Goal: Communication & Community: Answer question/provide support

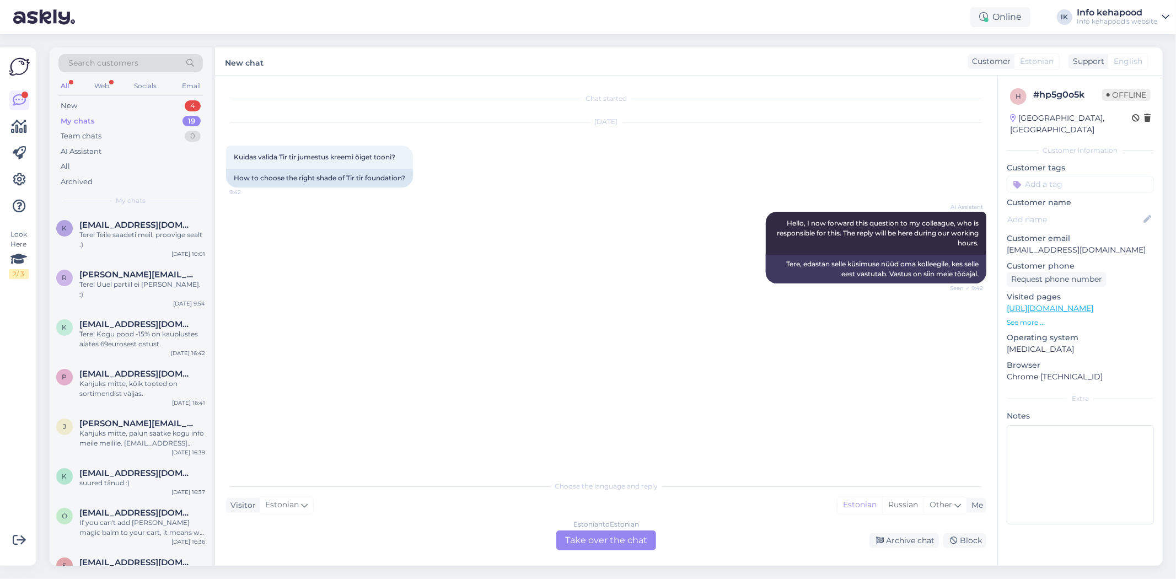
click at [155, 116] on div "My chats 19" at bounding box center [130, 121] width 144 height 15
click at [160, 103] on div "New 4" at bounding box center [130, 105] width 144 height 15
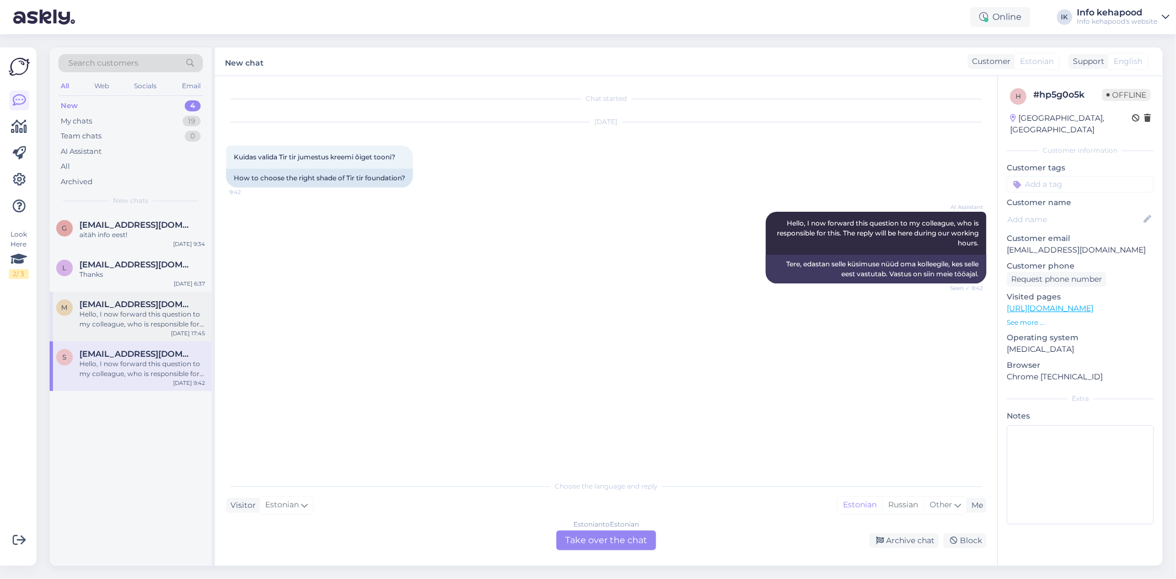
click at [142, 320] on div "Hello, I now forward this question to my colleague, who is responsible for this…" at bounding box center [142, 319] width 126 height 20
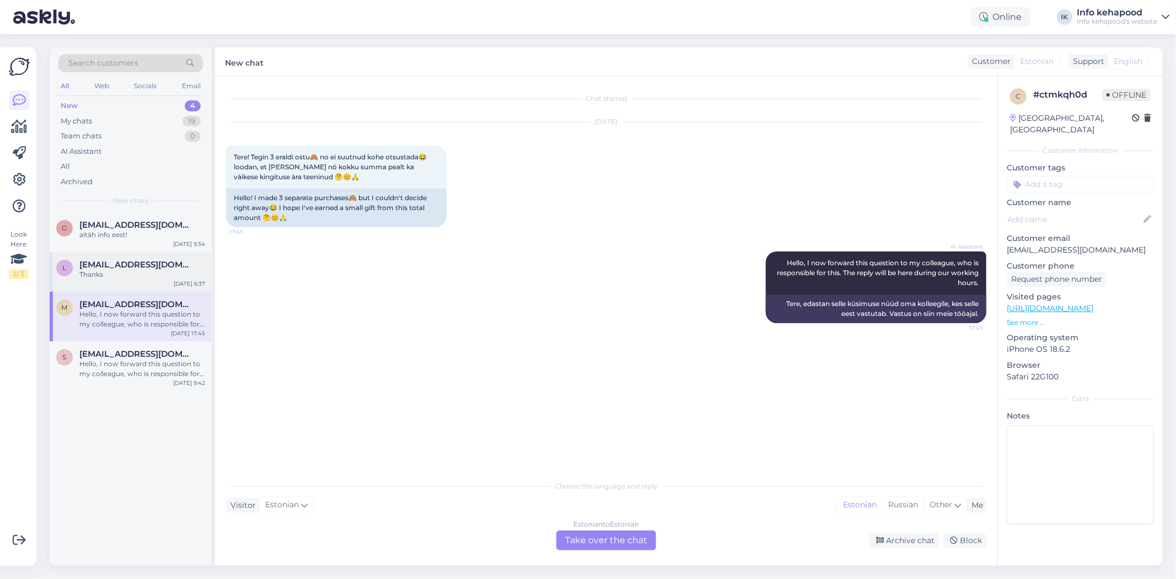
click at [93, 275] on div "Thanks" at bounding box center [142, 275] width 126 height 10
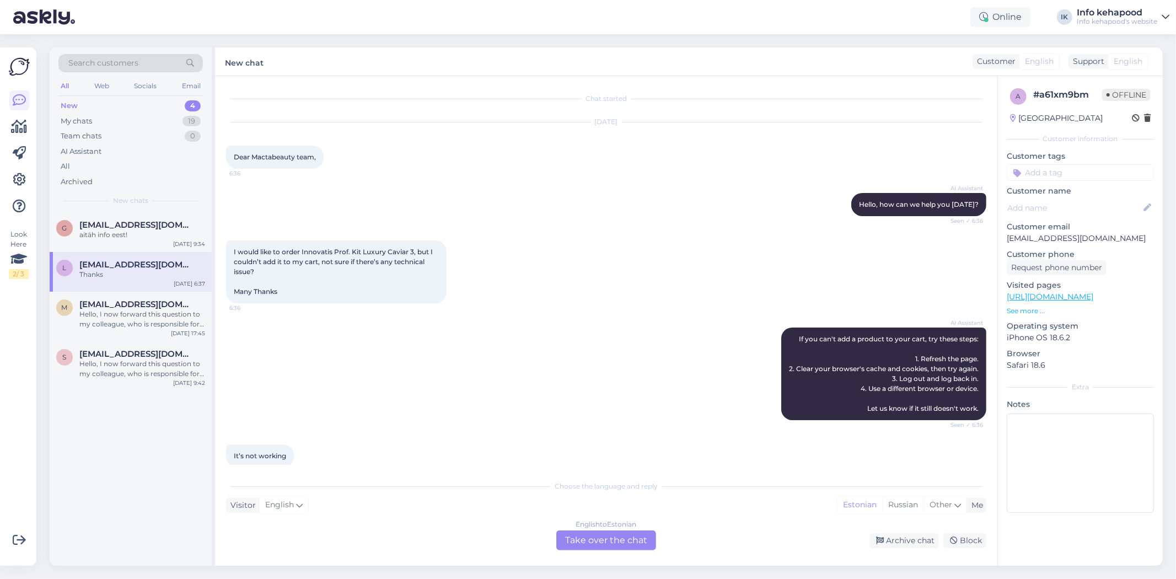
scroll to position [130, 0]
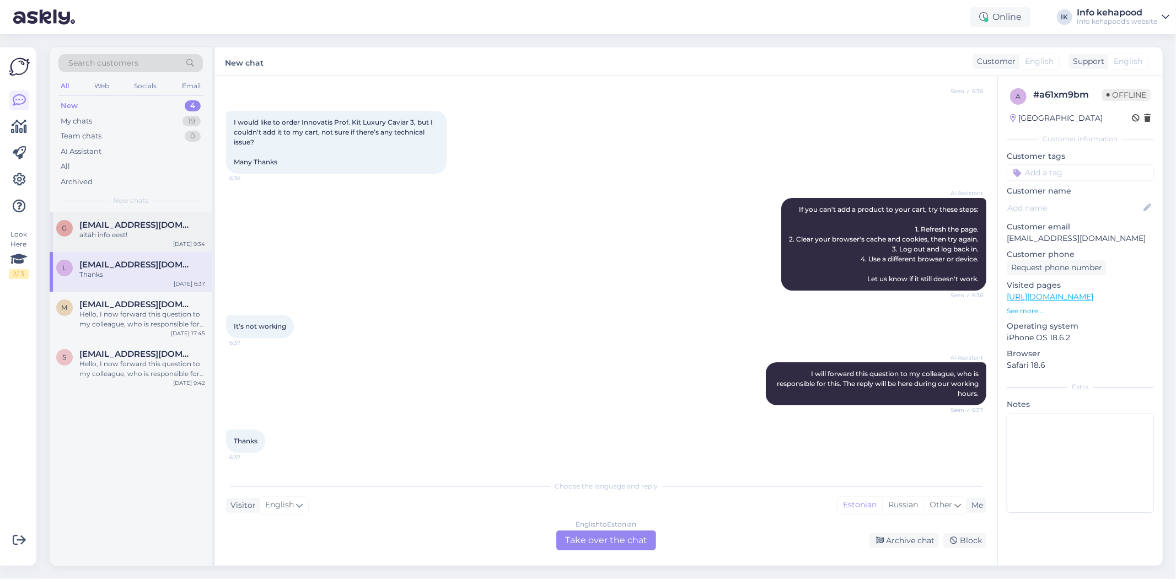
click at [147, 237] on div "aitäh info eest!" at bounding box center [142, 235] width 126 height 10
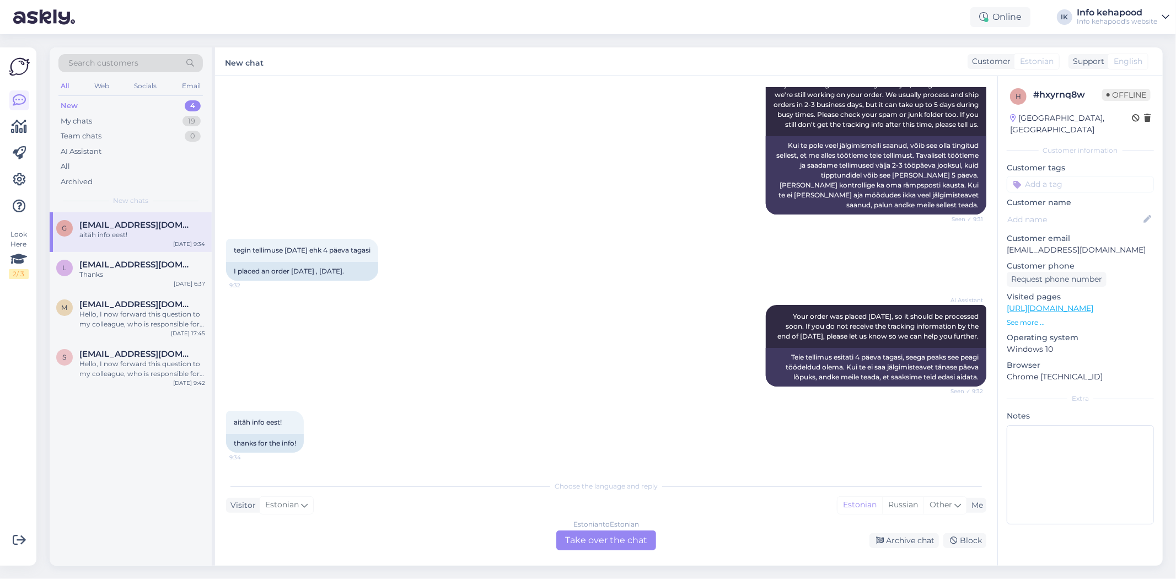
scroll to position [345, 0]
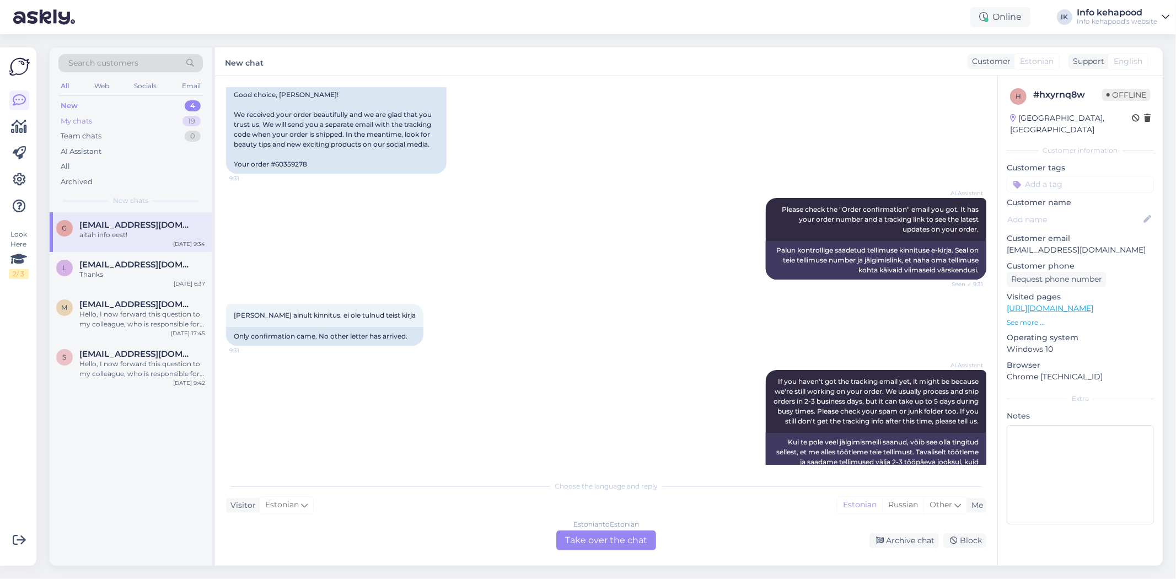
click at [108, 124] on div "My chats 19" at bounding box center [130, 121] width 144 height 15
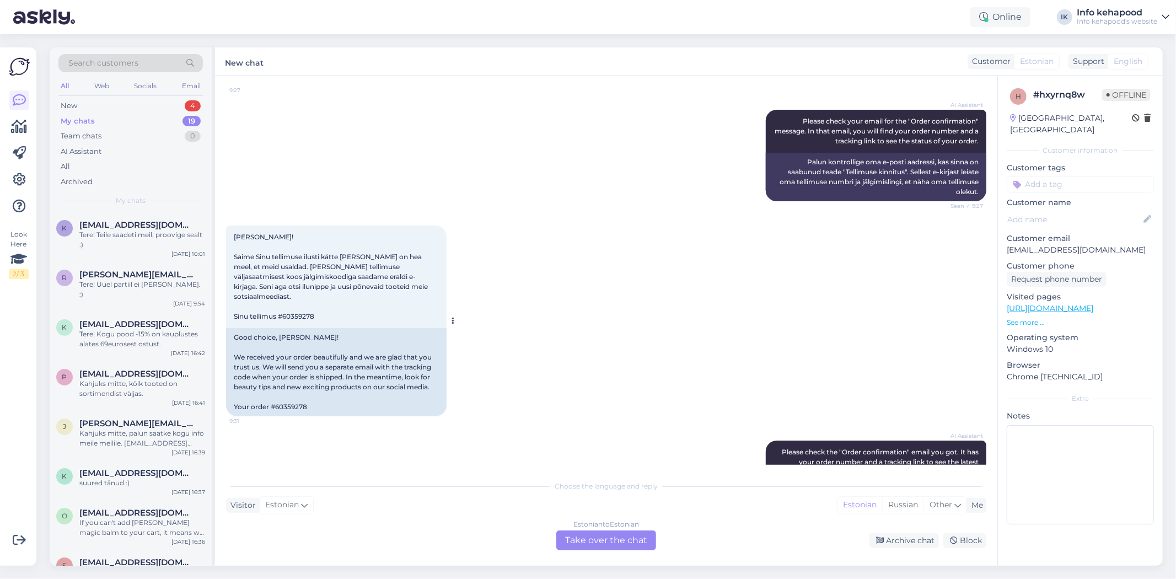
scroll to position [0, 0]
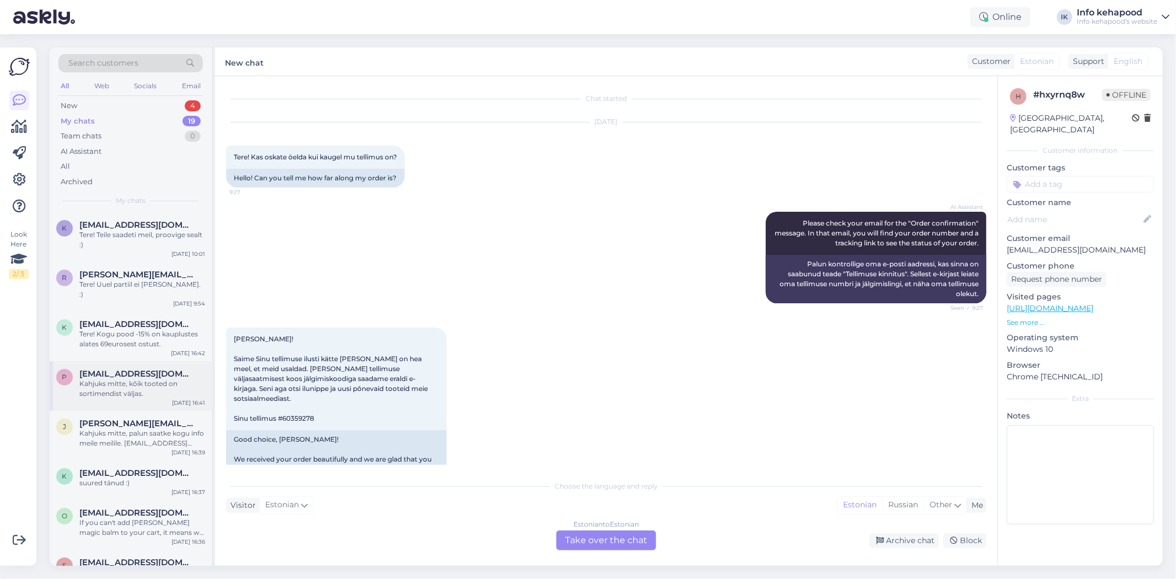
click at [133, 381] on div "Kahjuks mitte, kõik tooted on sortimendist väljas." at bounding box center [142, 389] width 126 height 20
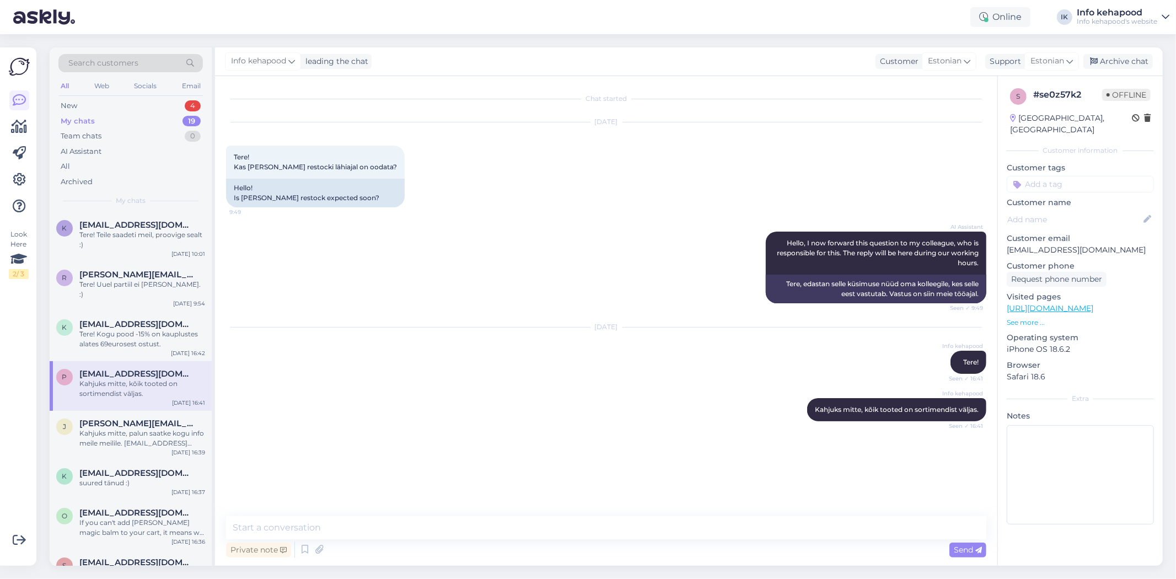
click at [174, 119] on div "My chats 19" at bounding box center [130, 121] width 144 height 15
click at [166, 100] on div "New 4" at bounding box center [130, 105] width 144 height 15
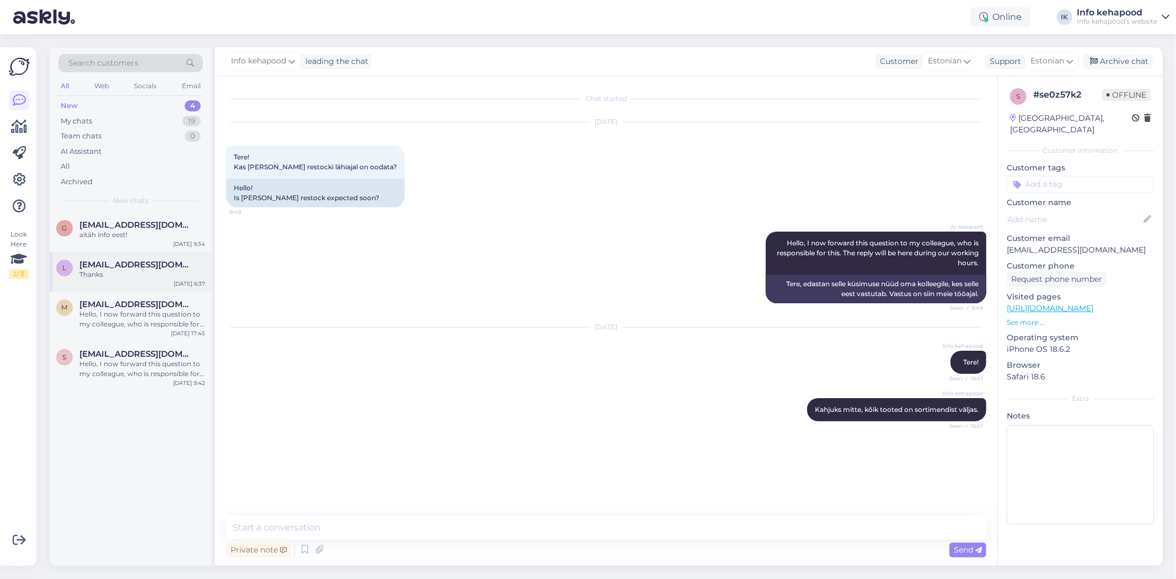
click at [149, 253] on div "L [EMAIL_ADDRESS][DOMAIN_NAME] Thanks [DATE] 6:37" at bounding box center [131, 272] width 162 height 40
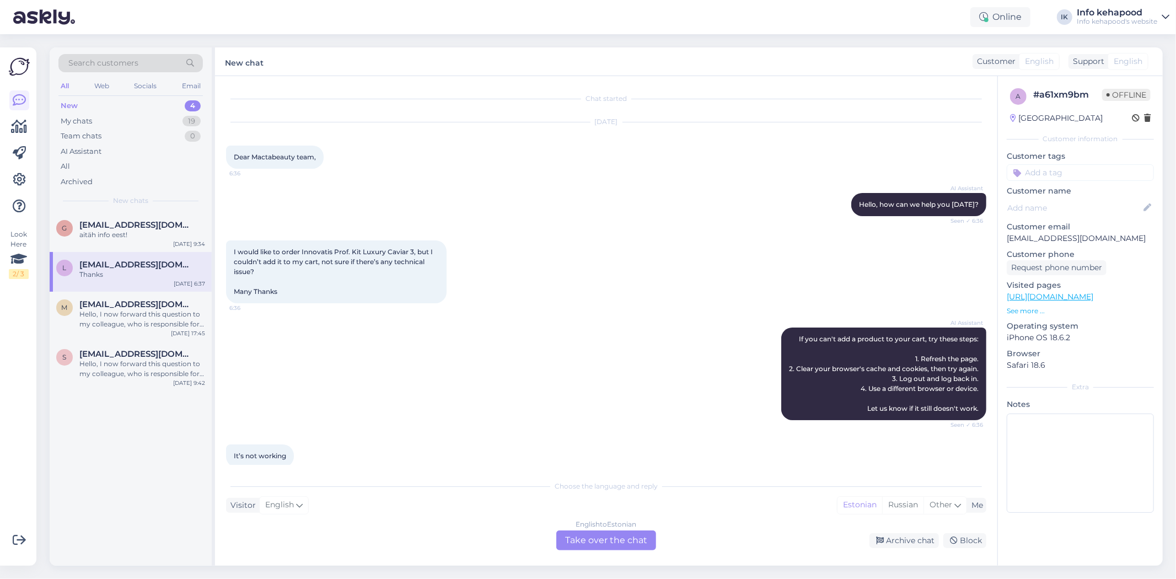
scroll to position [130, 0]
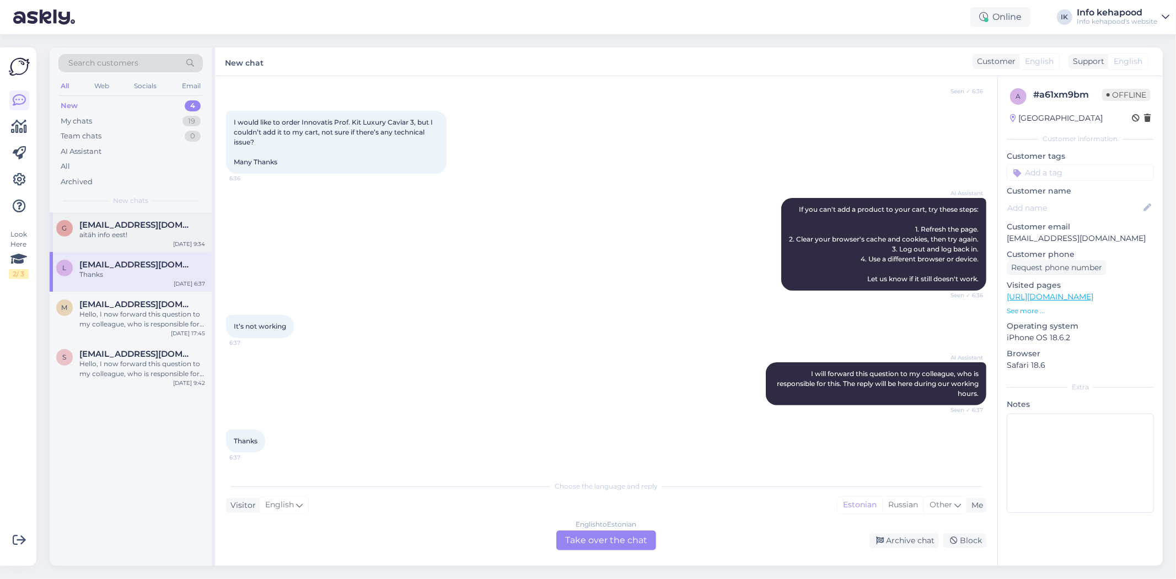
click at [166, 230] on div "aitäh info eest!" at bounding box center [142, 235] width 126 height 10
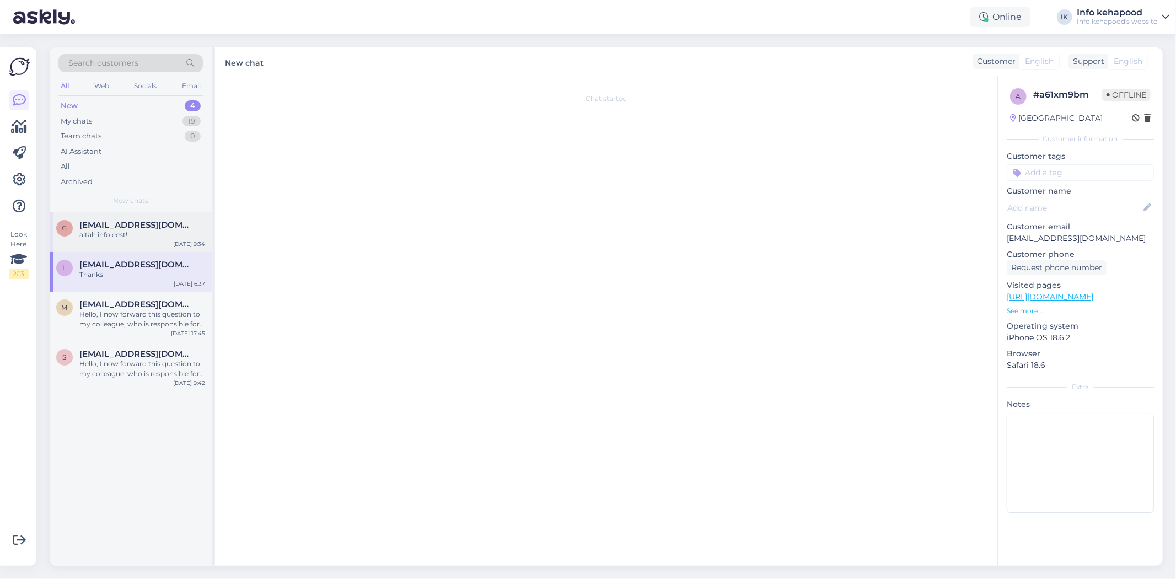
scroll to position [651, 0]
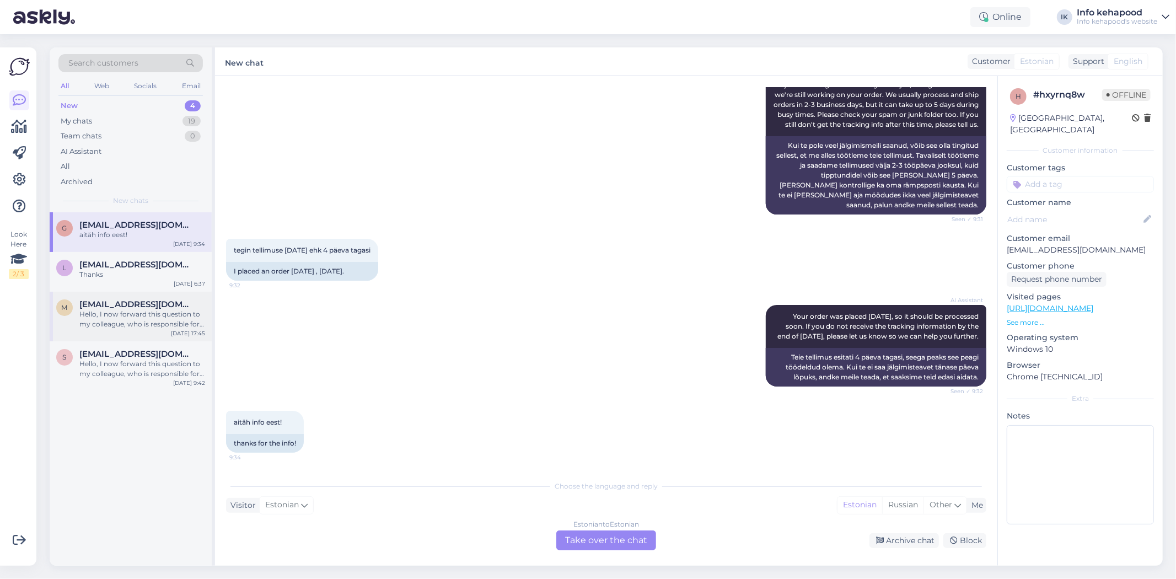
click at [146, 312] on div "Hello, I now forward this question to my colleague, who is responsible for this…" at bounding box center [142, 319] width 126 height 20
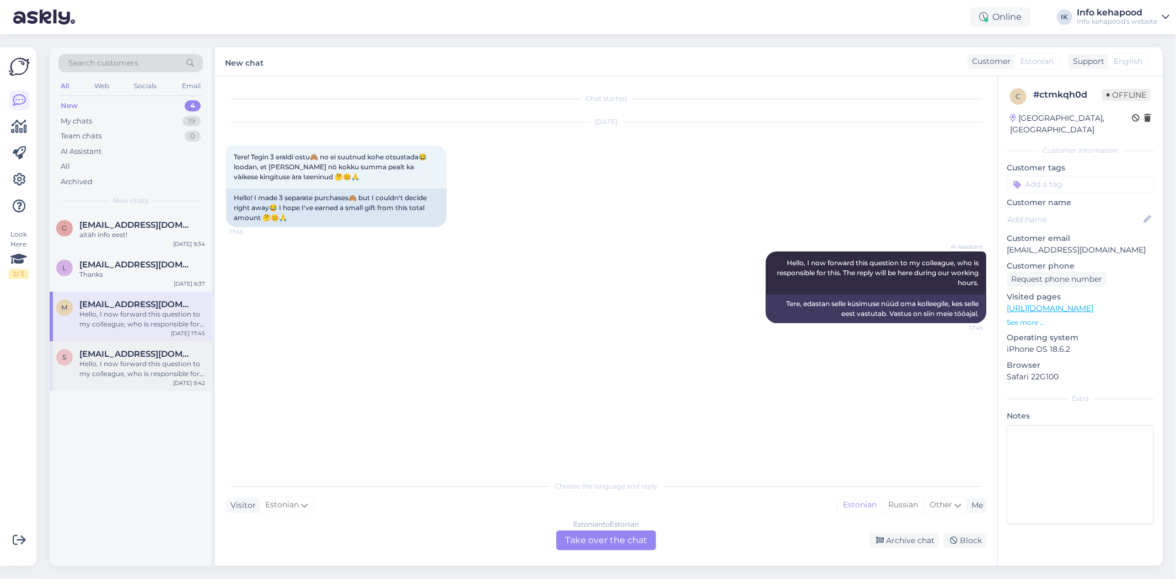
click at [122, 356] on span "[EMAIL_ADDRESS][DOMAIN_NAME]" at bounding box center [136, 354] width 115 height 10
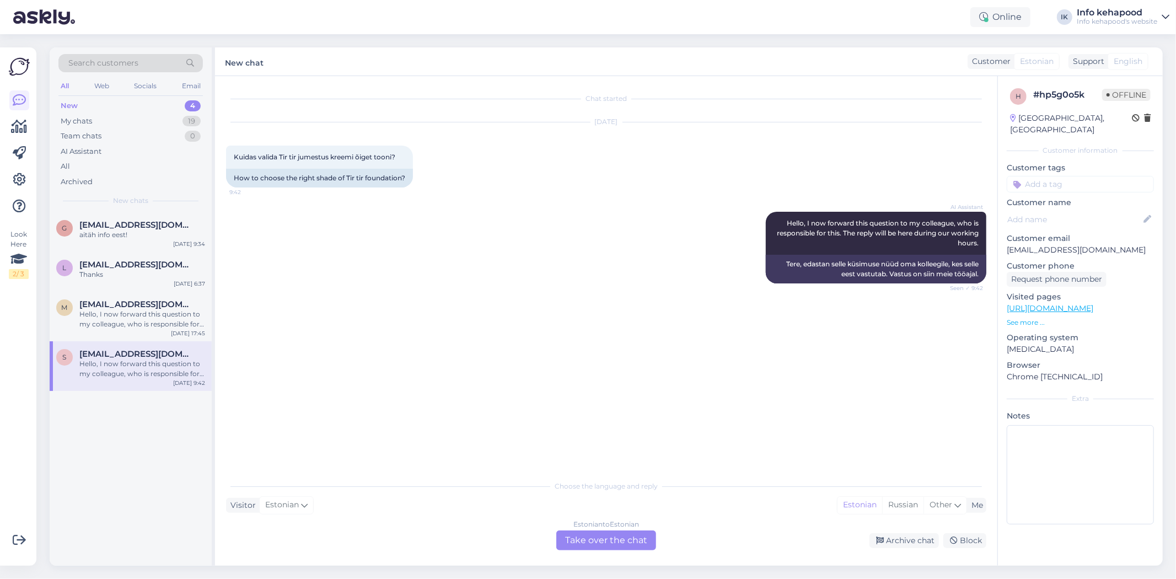
click at [586, 531] on div "Estonian to Estonian Take over the chat" at bounding box center [606, 540] width 100 height 20
click at [586, 539] on div "Estonian to Estonian Take over the chat" at bounding box center [606, 540] width 100 height 20
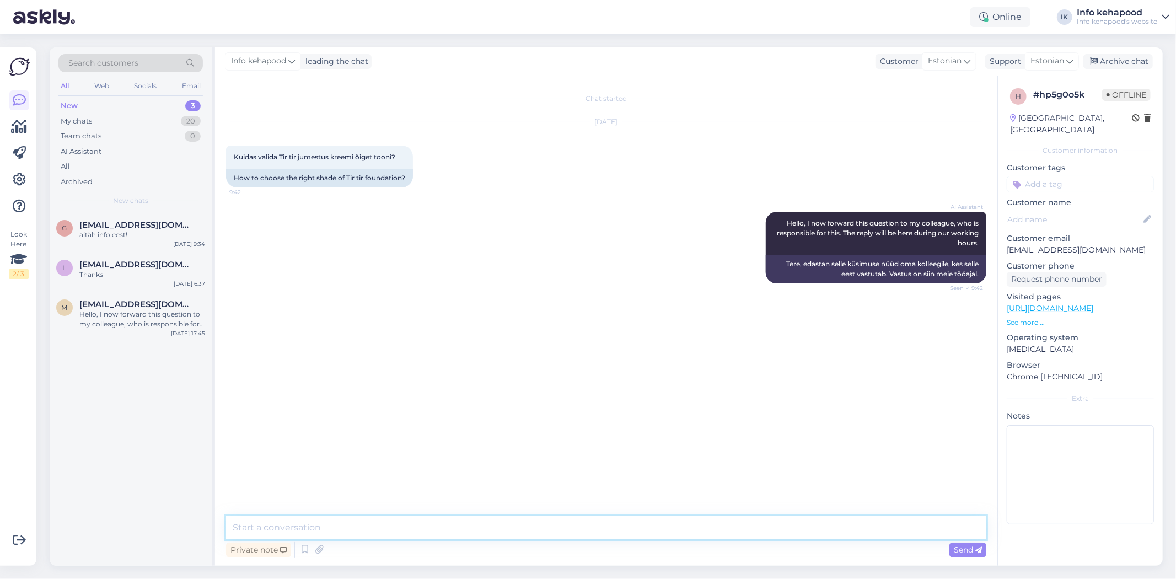
click at [571, 537] on textarea at bounding box center [606, 527] width 760 height 23
click at [486, 527] on textarea "Tere! Soovitame poes proovida. Kõik jumestuskreemid on inimestel" at bounding box center [606, 527] width 760 height 23
click at [586, 527] on textarea "Tere! Soovitame poes proovida. Kõik jumestuskreemid on nahal inimestel" at bounding box center [606, 527] width 760 height 23
drag, startPoint x: 683, startPoint y: 536, endPoint x: 183, endPoint y: 528, distance: 500.2
click at [183, 528] on div "Search customers All Web Socials Email New 3 My chats 20 Team chats 0 AI Assist…" at bounding box center [606, 306] width 1113 height 518
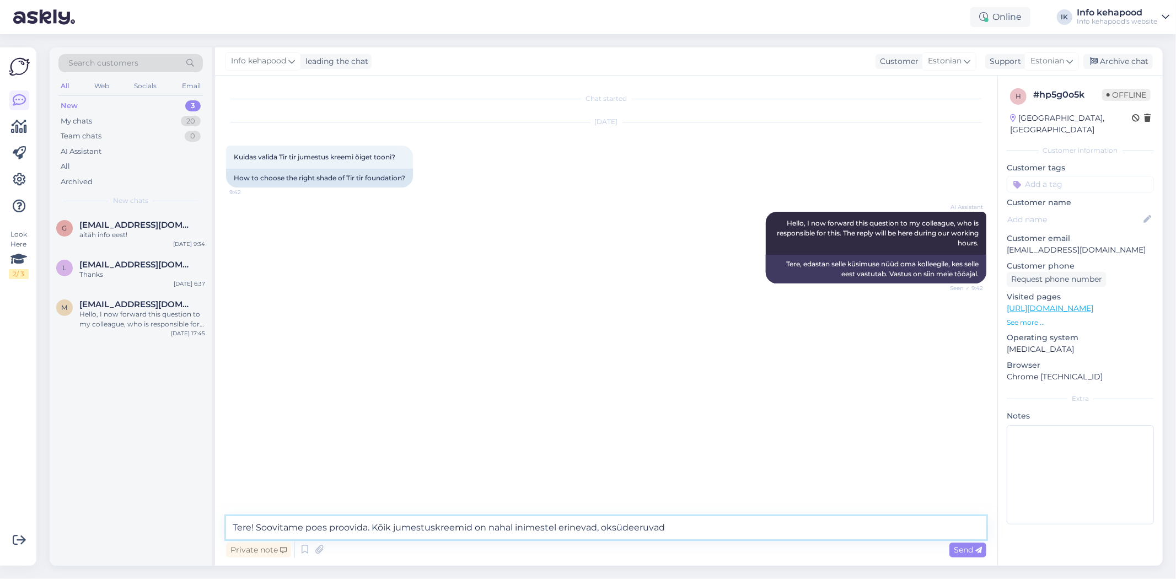
type textarea "Tere! Soovitame poes proovida. Kõik jumestuskreemid on nahal inimestel erinevad…"
click at [586, 524] on textarea "Tere! Soovitame poes proovida. Kõik jumestuskreemid on nahal inimestel erinevad…" at bounding box center [606, 527] width 760 height 23
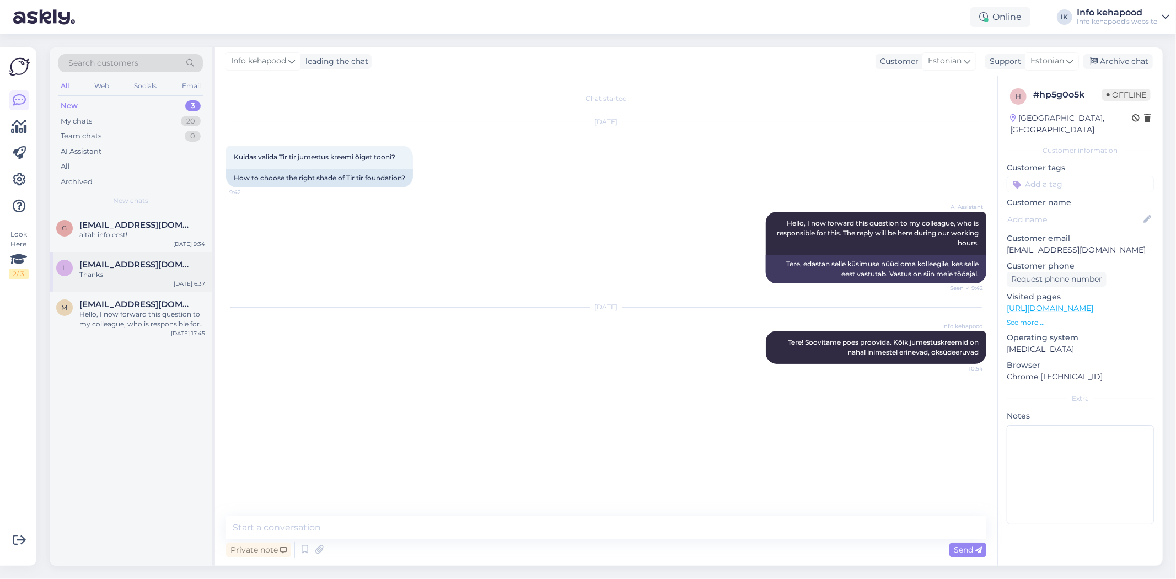
click at [142, 262] on span "[EMAIL_ADDRESS][DOMAIN_NAME]" at bounding box center [136, 265] width 115 height 10
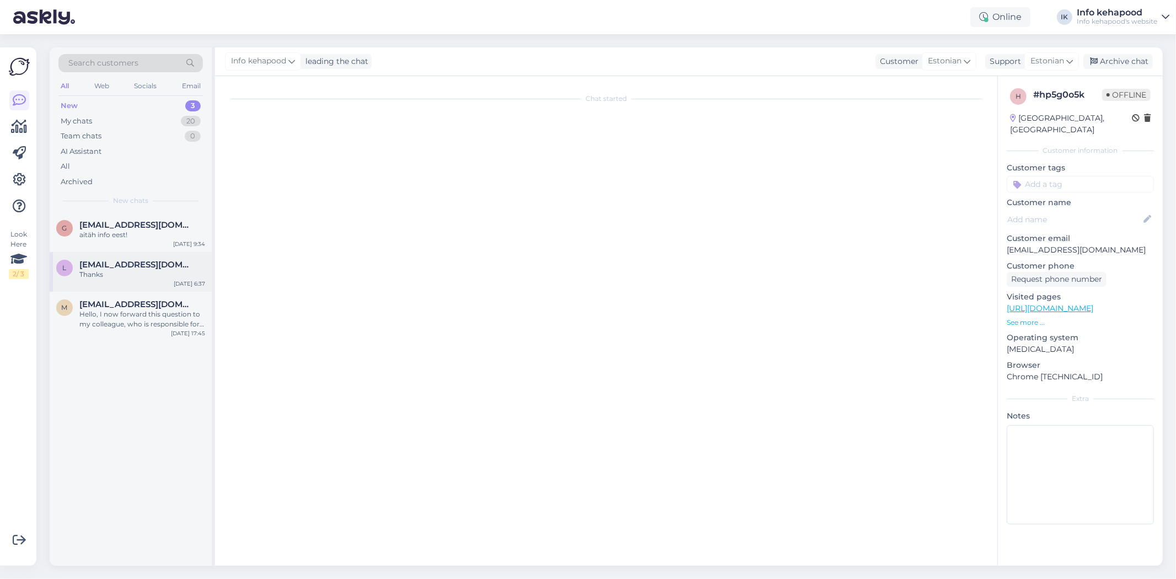
scroll to position [130, 0]
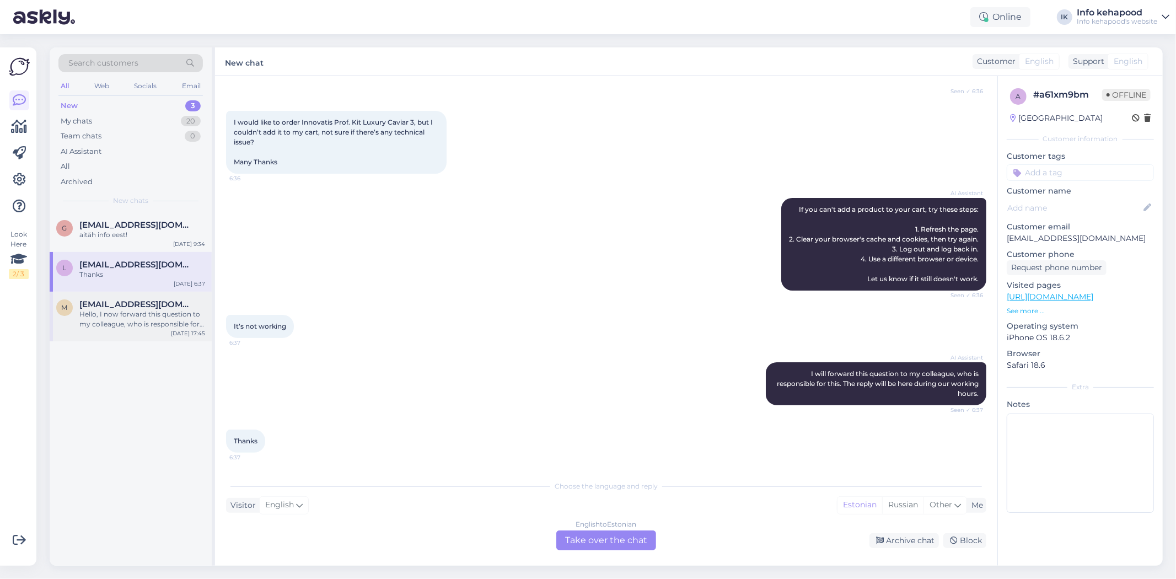
click at [173, 319] on div "Hello, I now forward this question to my colleague, who is responsible for this…" at bounding box center [142, 319] width 126 height 20
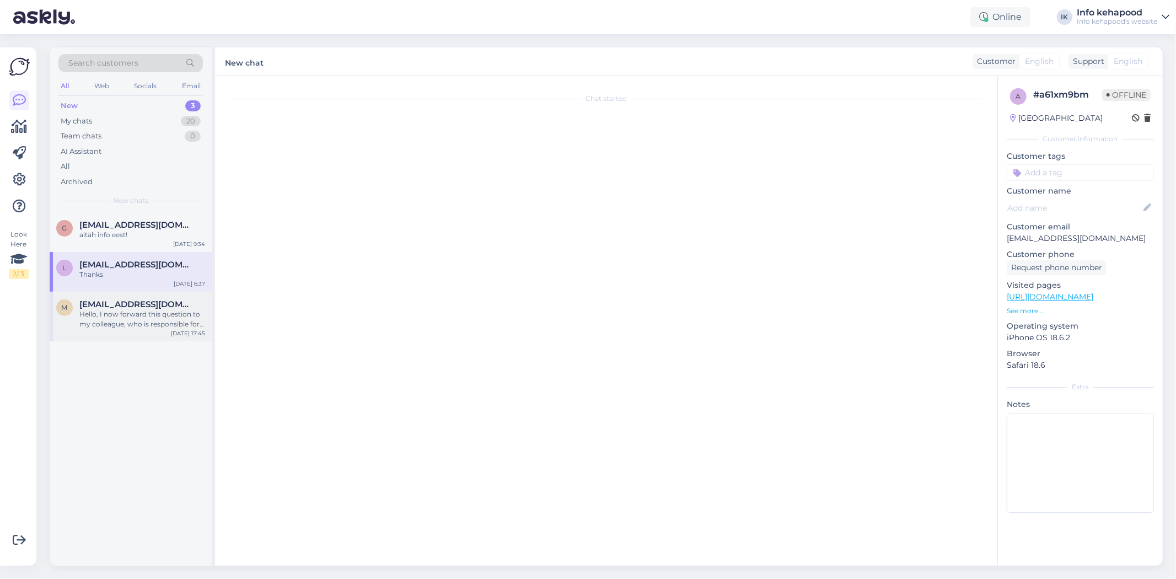
click at [129, 328] on div "Hello, I now forward this question to my colleague, who is responsible for this…" at bounding box center [142, 319] width 126 height 20
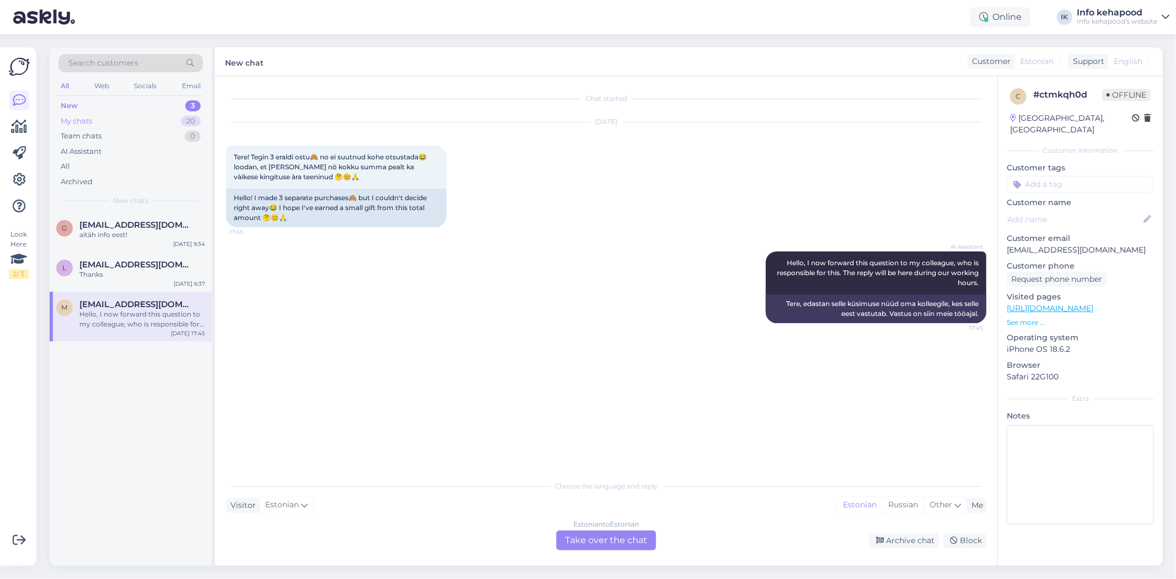
click at [121, 126] on div "My chats 20" at bounding box center [130, 121] width 144 height 15
